Goal: Task Accomplishment & Management: Use online tool/utility

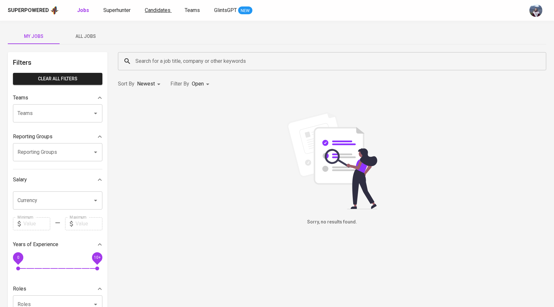
click at [150, 7] on span "Candidates" at bounding box center [158, 10] width 26 height 6
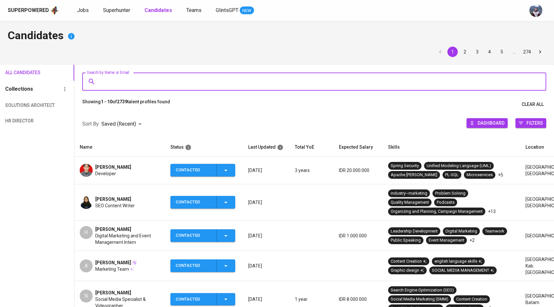
click at [131, 79] on input "Search by Name or Email" at bounding box center [315, 81] width 435 height 12
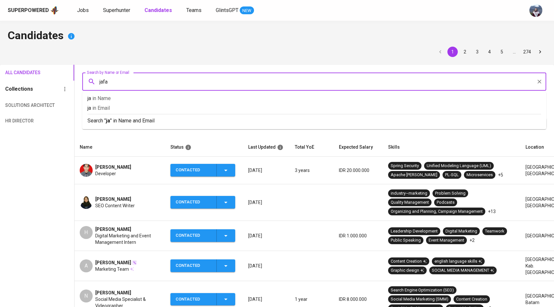
type input "jafar"
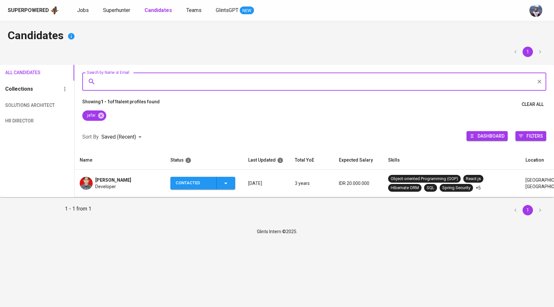
click at [88, 182] on img at bounding box center [86, 183] width 13 height 13
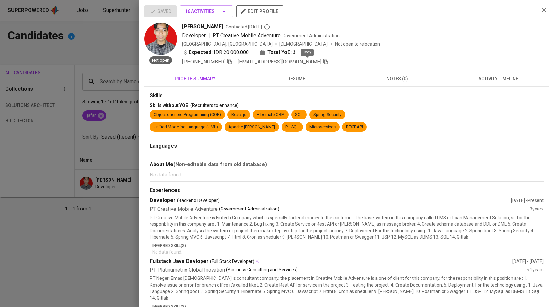
click at [323, 61] on icon "button" at bounding box center [326, 62] width 6 height 6
click at [75, 62] on div at bounding box center [277, 153] width 554 height 307
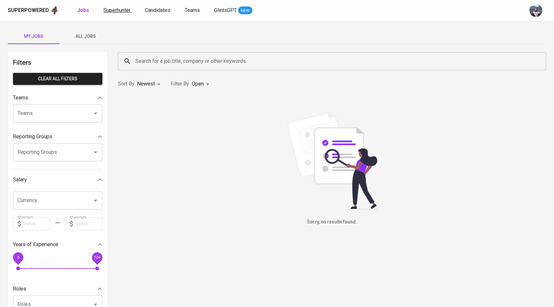
click at [116, 12] on span "Superhunter" at bounding box center [116, 10] width 27 height 6
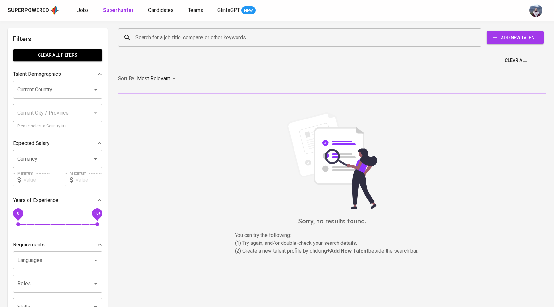
click at [143, 32] on input "Search for a job title, company or other keywords" at bounding box center [301, 37] width 335 height 12
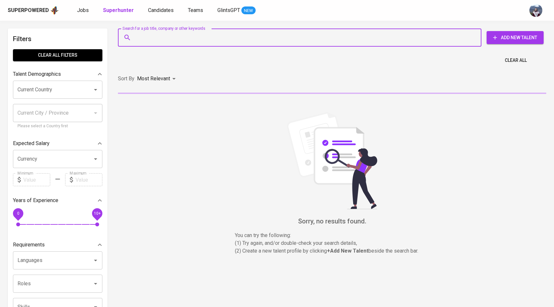
paste input "[EMAIL_ADDRESS][DOMAIN_NAME]"
type input "[EMAIL_ADDRESS][DOMAIN_NAME]"
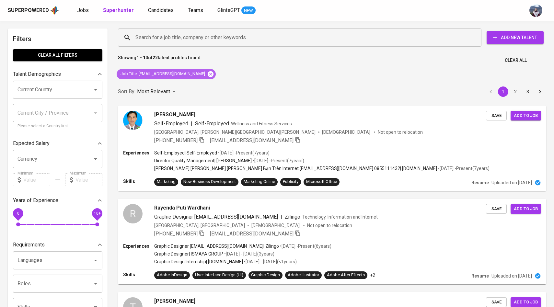
click at [208, 75] on icon at bounding box center [211, 74] width 6 height 6
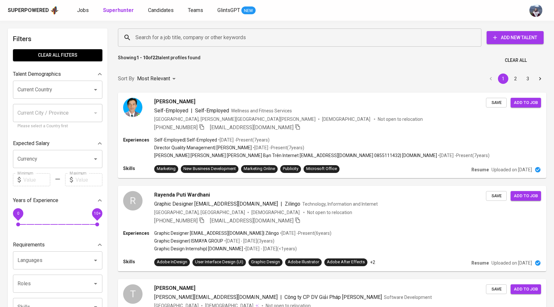
click at [198, 45] on div "Search for a job title, company or other keywords" at bounding box center [299, 38] width 363 height 18
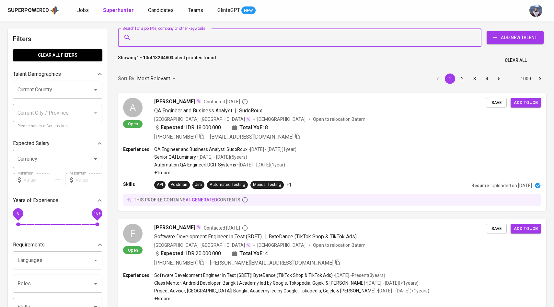
paste input "[EMAIL_ADDRESS][DOMAIN_NAME]"
type input "[EMAIL_ADDRESS][DOMAIN_NAME]"
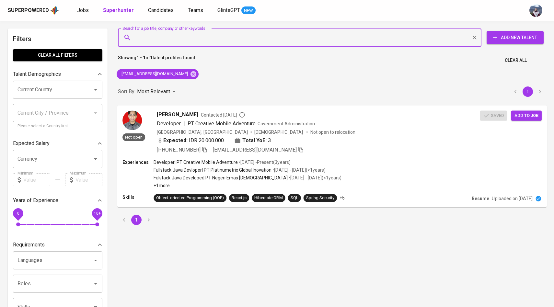
click at [521, 115] on span "Add to job" at bounding box center [526, 115] width 24 height 7
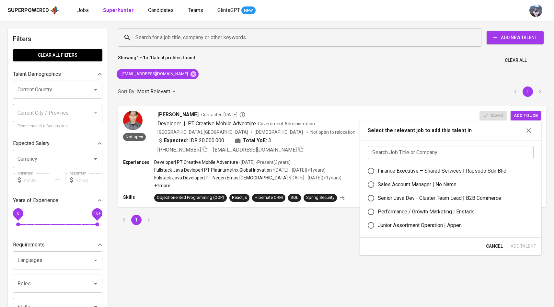
click at [408, 152] on input "text" at bounding box center [451, 152] width 166 height 13
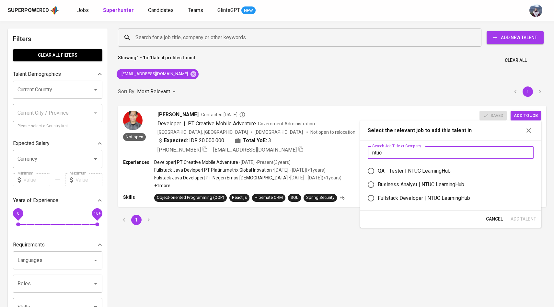
type input "ntuc"
click at [372, 199] on input "Fullstack Developer | NTUC LearningHub" at bounding box center [371, 198] width 14 height 14
radio input "true"
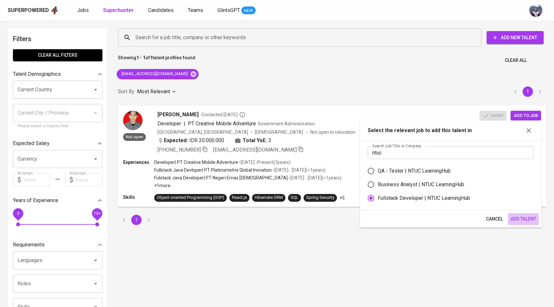
click at [517, 220] on span "Add Talent" at bounding box center [524, 219] width 26 height 8
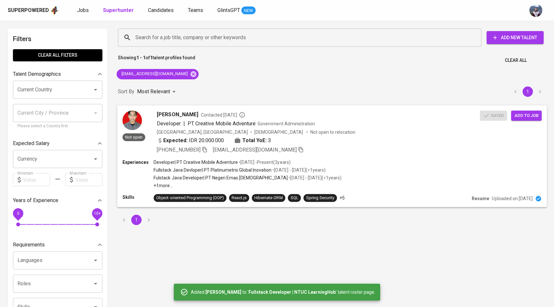
click at [141, 114] on div "Not open" at bounding box center [133, 125] width 23 height 31
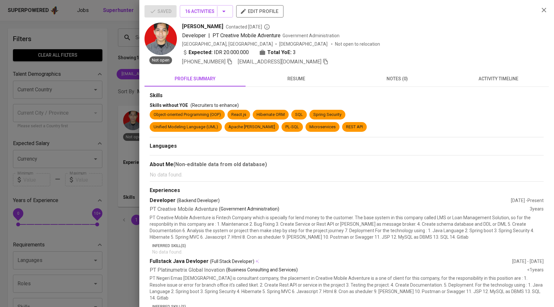
click at [115, 152] on div at bounding box center [277, 153] width 554 height 307
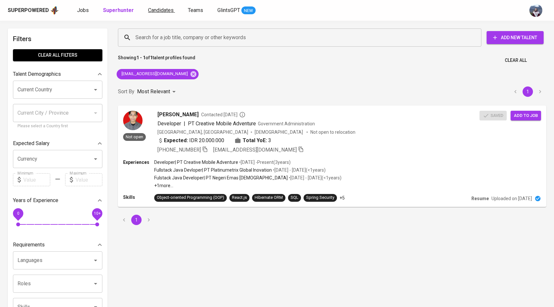
click at [165, 9] on span "Candidates" at bounding box center [161, 10] width 26 height 6
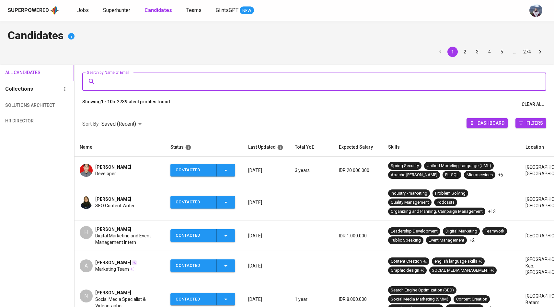
click at [193, 83] on input "Search by Name or Email" at bounding box center [315, 81] width 435 height 12
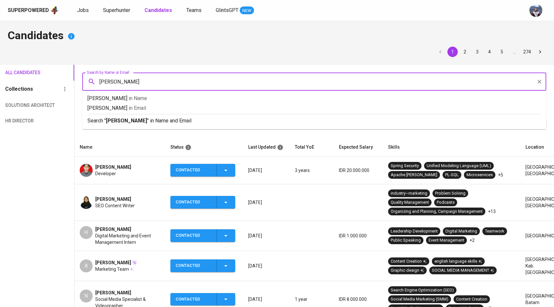
type input "[PERSON_NAME]"
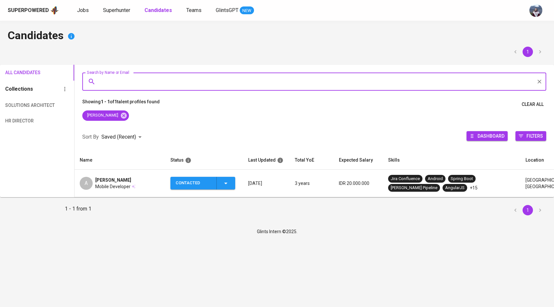
click at [87, 180] on div "A" at bounding box center [86, 183] width 13 height 13
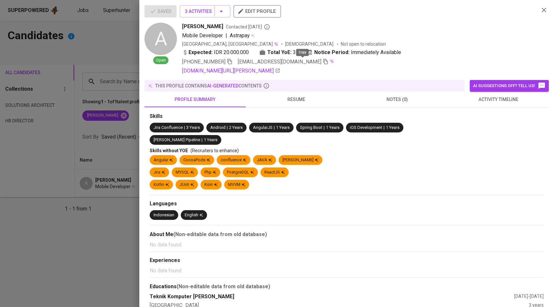
click at [323, 60] on icon "button" at bounding box center [326, 62] width 6 height 6
click at [54, 125] on div at bounding box center [277, 153] width 554 height 307
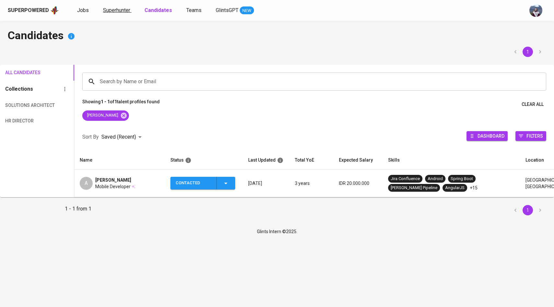
click at [119, 9] on span "Superhunter" at bounding box center [116, 10] width 27 height 6
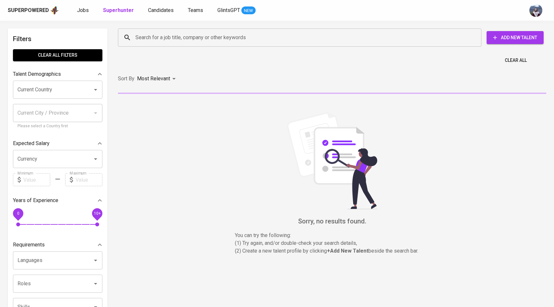
click at [155, 40] on input "Search for a job title, company or other keywords" at bounding box center [301, 37] width 335 height 12
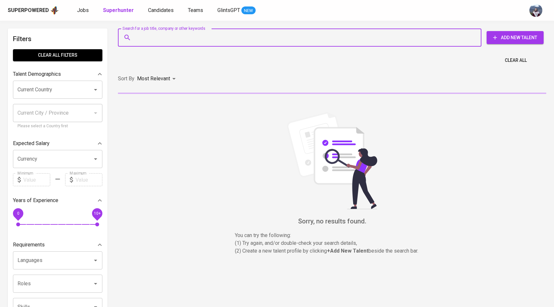
paste input "[EMAIL_ADDRESS][DOMAIN_NAME]"
type input "[EMAIL_ADDRESS][DOMAIN_NAME]"
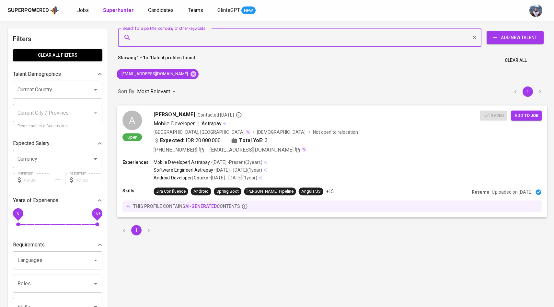
click at [526, 116] on span "Add to job" at bounding box center [526, 115] width 24 height 7
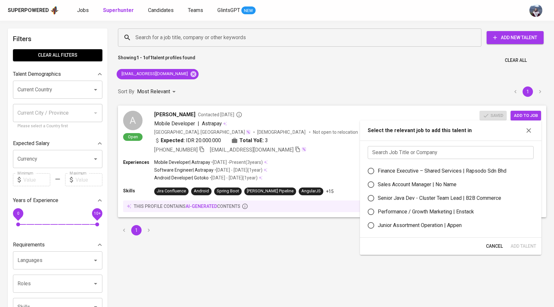
click at [397, 148] on input "text" at bounding box center [451, 152] width 166 height 13
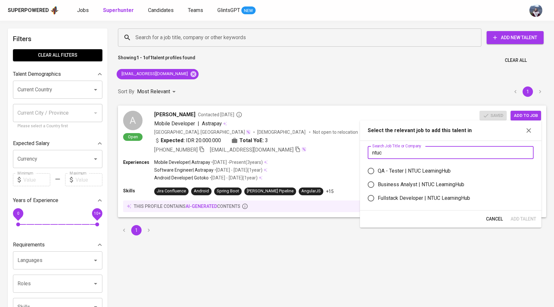
type input "ntuc"
click at [369, 197] on input "Fullstack Developer | NTUC LearningHub" at bounding box center [371, 198] width 14 height 14
radio input "true"
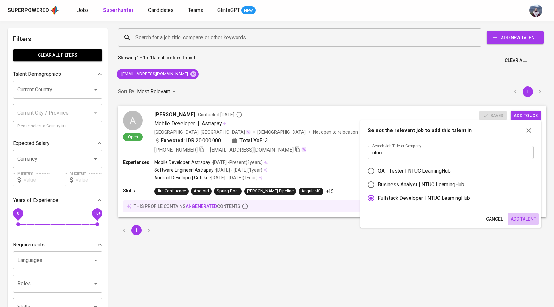
click at [527, 218] on span "Add Talent" at bounding box center [524, 219] width 26 height 8
